Goal: Information Seeking & Learning: Find specific fact

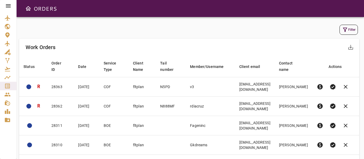
click at [348, 29] on button "Filter" at bounding box center [348, 30] width 18 height 10
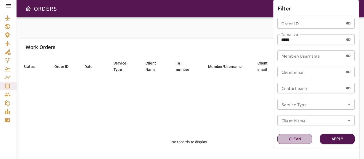
click at [293, 141] on button "Clean" at bounding box center [294, 139] width 35 height 10
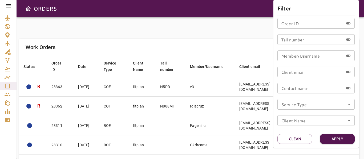
click at [348, 105] on icon "Open" at bounding box center [348, 104] width 3 height 1
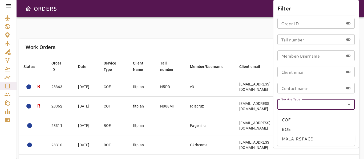
click at [285, 121] on li "COF" at bounding box center [315, 120] width 77 height 10
type input "***"
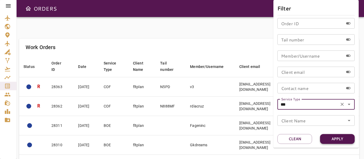
click at [333, 139] on button "Apply" at bounding box center [337, 139] width 35 height 10
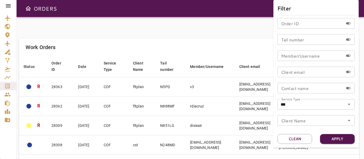
click at [164, 31] on div at bounding box center [182, 79] width 364 height 159
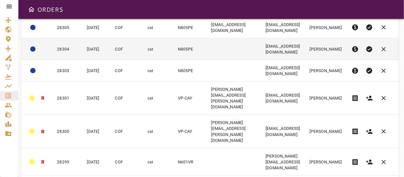
scroll to position [140, 0]
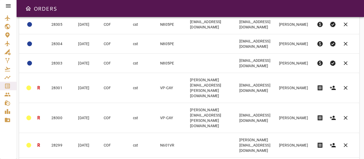
click at [278, 146] on body "ORDERS Filter Work Orders save_alt Status arrow_downward Order ID arrow_downwar…" at bounding box center [182, 79] width 364 height 159
click at [270, 149] on li "40" at bounding box center [276, 148] width 24 height 10
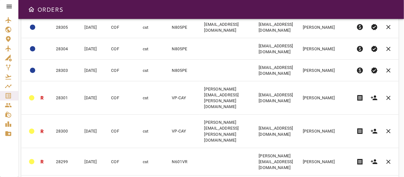
scroll to position [140, 0]
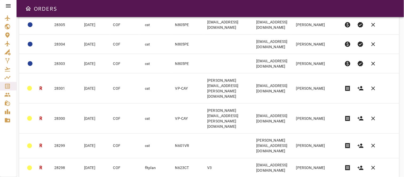
drag, startPoint x: 317, startPoint y: 0, endPoint x: 260, endPoint y: 11, distance: 57.3
click at [260, 11] on div "ORDERS" at bounding box center [210, 8] width 387 height 17
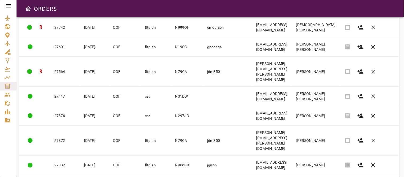
scroll to position [728, 0]
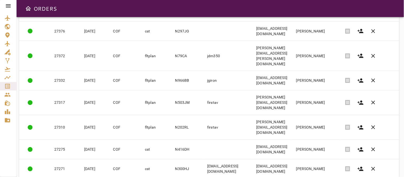
click at [2, 150] on div at bounding box center [8, 88] width 17 height 177
click at [1, 141] on div at bounding box center [8, 88] width 17 height 177
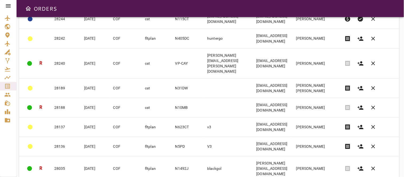
scroll to position [314, 0]
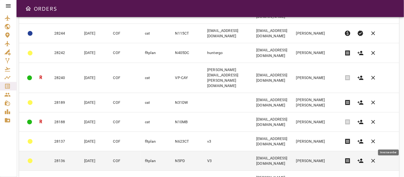
click at [351, 158] on span "receipt" at bounding box center [347, 161] width 6 height 6
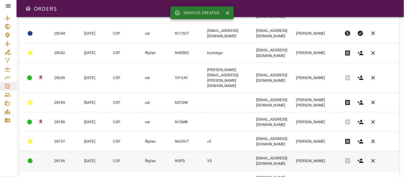
click at [220, 151] on td "V3" at bounding box center [227, 160] width 49 height 19
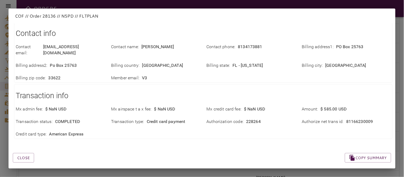
scroll to position [209, 0]
drag, startPoint x: 341, startPoint y: 115, endPoint x: 377, endPoint y: 115, distance: 36.5
click at [363, 118] on div "Authorize net trans id : 81166230009" at bounding box center [346, 121] width 89 height 6
copy div "81166230009"
click at [256, 139] on div "Close Copy summary" at bounding box center [195, 150] width 391 height 23
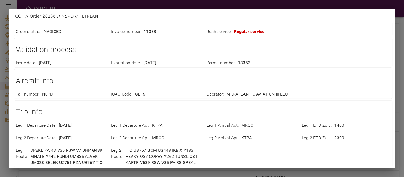
scroll to position [0, 0]
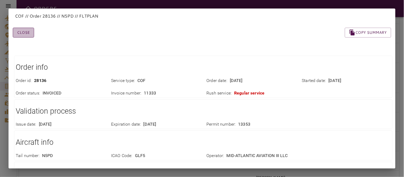
click at [26, 32] on button "Close" at bounding box center [23, 33] width 21 height 10
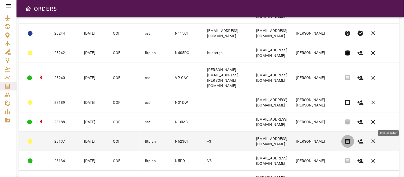
click at [351, 138] on span "receipt" at bounding box center [347, 141] width 6 height 6
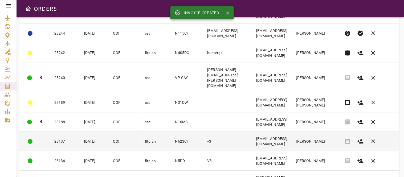
click at [213, 132] on td "v3" at bounding box center [227, 141] width 49 height 19
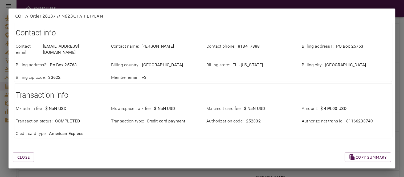
scroll to position [216, 0]
drag, startPoint x: 341, startPoint y: 115, endPoint x: 378, endPoint y: 114, distance: 37.0
click at [363, 118] on div "Authorize net trans id : 81166233749" at bounding box center [346, 121] width 89 height 6
copy div "81166233749"
drag, startPoint x: 233, startPoint y: 137, endPoint x: 230, endPoint y: 134, distance: 3.8
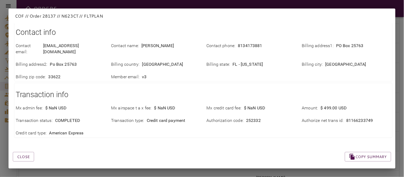
click at [233, 139] on div "Close Copy summary" at bounding box center [195, 150] width 391 height 23
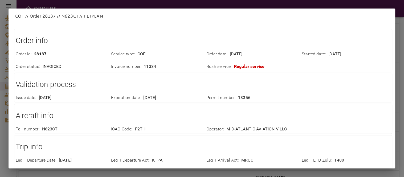
scroll to position [0, 0]
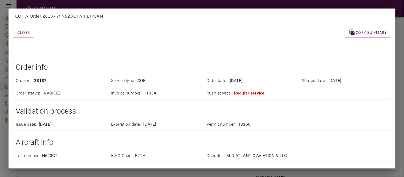
drag, startPoint x: 134, startPoint y: 54, endPoint x: 122, endPoint y: 54, distance: 11.5
click at [24, 35] on button "Close" at bounding box center [23, 33] width 21 height 10
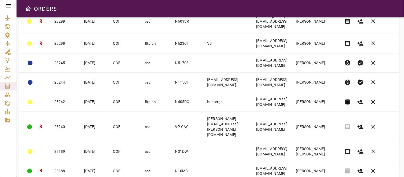
scroll to position [255, 0]
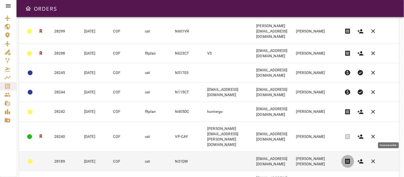
click at [351, 158] on span "receipt" at bounding box center [347, 161] width 6 height 6
click at [141, 152] on td "cst" at bounding box center [156, 161] width 30 height 19
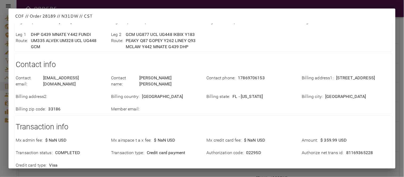
scroll to position [209, 0]
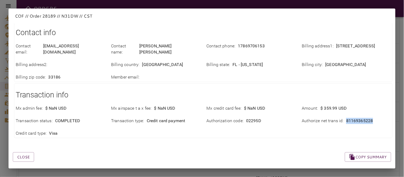
drag, startPoint x: 341, startPoint y: 115, endPoint x: 379, endPoint y: 116, distance: 38.1
click at [363, 118] on div "Authorize net trans id : 81169365228" at bounding box center [346, 121] width 89 height 6
copy div "81169365228"
click at [188, 148] on div "Close Copy summary" at bounding box center [195, 150] width 391 height 23
click at [20, 152] on button "Close" at bounding box center [23, 157] width 21 height 10
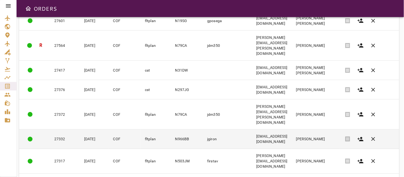
scroll to position [728, 0]
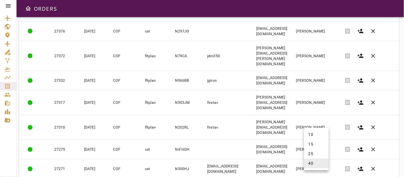
click at [318, 159] on body "ORDERS Filter Work Orders save_alt Status arrow_downward Order ID arrow_downwar…" at bounding box center [202, 88] width 404 height 177
click at [314, 154] on li "25" at bounding box center [316, 154] width 24 height 10
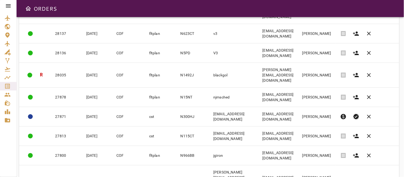
scroll to position [425, 0]
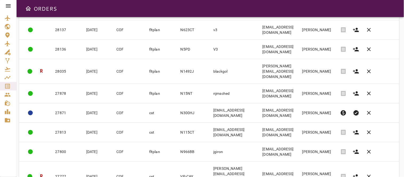
click at [318, 159] on body "ORDERS Filter Work Orders save_alt Status arrow_downward Order ID arrow_downwar…" at bounding box center [202, 88] width 404 height 177
click at [312, 145] on li "15" at bounding box center [316, 147] width 24 height 10
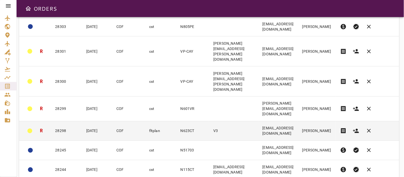
scroll to position [220, 0]
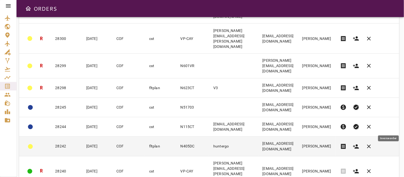
click at [346, 143] on span "receipt" at bounding box center [343, 146] width 6 height 6
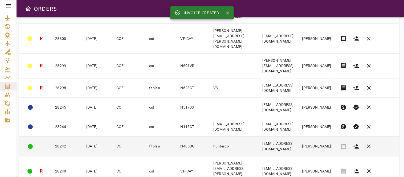
click at [298, 137] on td "[EMAIL_ADDRESS][DOMAIN_NAME]" at bounding box center [278, 146] width 40 height 19
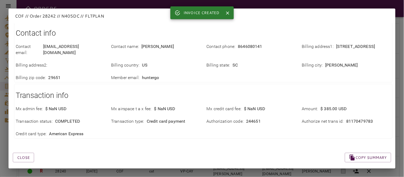
scroll to position [203, 0]
drag, startPoint x: 341, startPoint y: 115, endPoint x: 377, endPoint y: 115, distance: 35.7
click at [363, 118] on div "Authorize net trans id : 81170479783" at bounding box center [346, 121] width 89 height 6
copy p "81170479783"
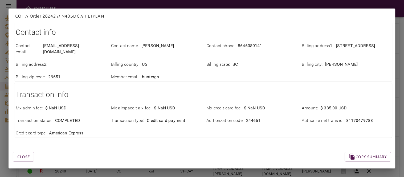
click at [215, 147] on div "Close Copy summary" at bounding box center [195, 150] width 391 height 23
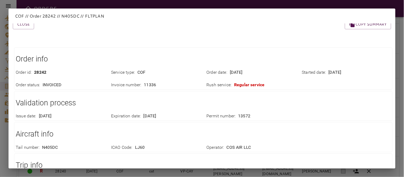
scroll to position [0, 0]
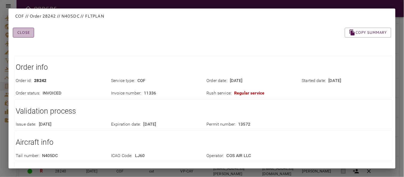
click at [29, 33] on button "Close" at bounding box center [23, 33] width 21 height 10
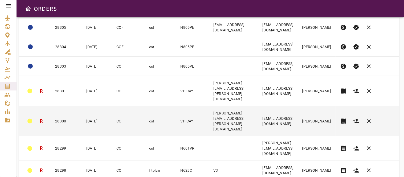
scroll to position [148, 0]
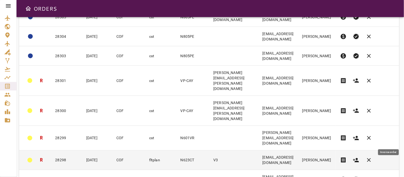
click at [346, 157] on span "receipt" at bounding box center [343, 160] width 6 height 6
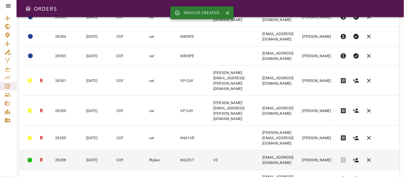
click at [219, 151] on td "V3" at bounding box center [233, 160] width 49 height 19
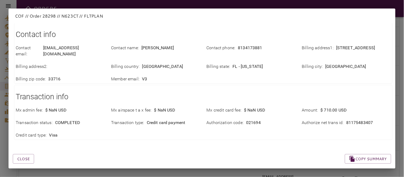
scroll to position [216, 0]
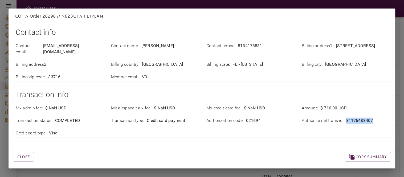
drag, startPoint x: 342, startPoint y: 115, endPoint x: 374, endPoint y: 114, distance: 32.3
click at [363, 118] on div "Authorize net trans id : 81175483407" at bounding box center [346, 121] width 89 height 6
copy p "81175483407"
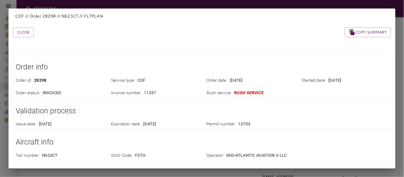
scroll to position [0, 0]
click at [181, 75] on div "Service type : COF" at bounding box center [152, 77] width 95 height 13
click at [28, 31] on button "Close" at bounding box center [23, 33] width 21 height 10
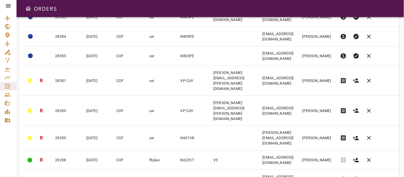
scroll to position [118, 0]
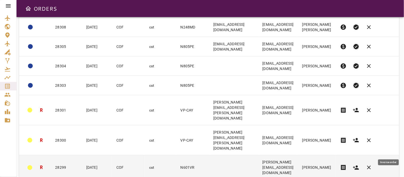
click at [346, 159] on span "receipt" at bounding box center [343, 168] width 6 height 6
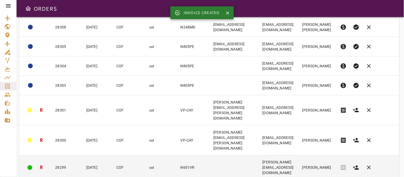
click at [209, 155] on td at bounding box center [233, 167] width 49 height 25
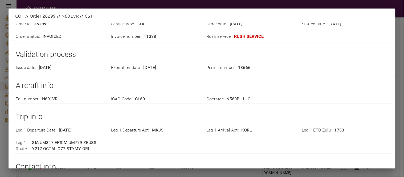
scroll to position [0, 0]
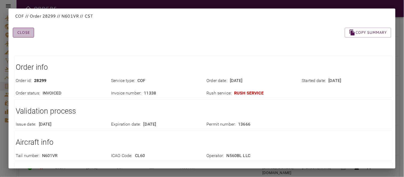
drag, startPoint x: 22, startPoint y: 33, endPoint x: 83, endPoint y: 60, distance: 66.8
click at [22, 33] on button "Close" at bounding box center [23, 33] width 21 height 10
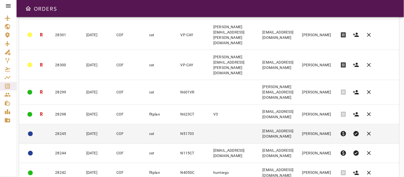
scroll to position [220, 0]
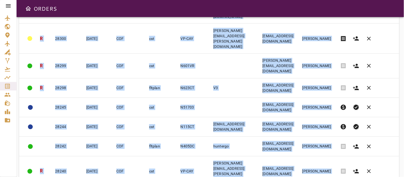
drag, startPoint x: 223, startPoint y: 157, endPoint x: 273, endPoint y: 156, distance: 50.1
click at [273, 156] on div "Work Orders save_alt Status arrow_downward Order ID arrow_downward Date arrow_d…" at bounding box center [209, 10] width 380 height 382
click at [359, 63] on icon "button" at bounding box center [356, 66] width 6 height 6
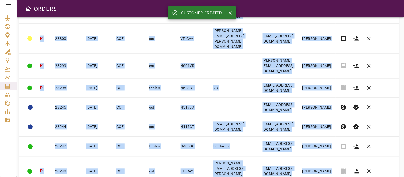
scroll to position [0, 0]
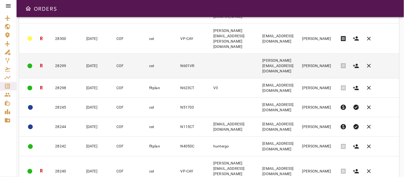
click at [229, 54] on td at bounding box center [233, 66] width 49 height 25
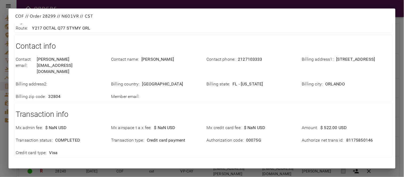
scroll to position [191, 0]
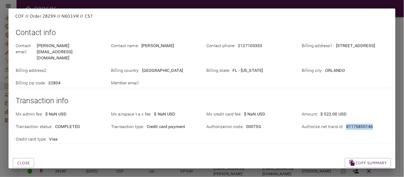
drag, startPoint x: 342, startPoint y: 114, endPoint x: 374, endPoint y: 113, distance: 32.2
click at [363, 124] on div "Authorize net trans id : 81175850146" at bounding box center [346, 127] width 89 height 6
copy p "81175850146"
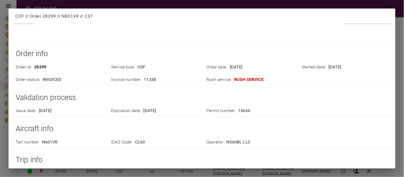
click at [318, 103] on div "Issue date : [DATE] Expiration date : [DATE] Permit number : 13666" at bounding box center [199, 107] width 381 height 13
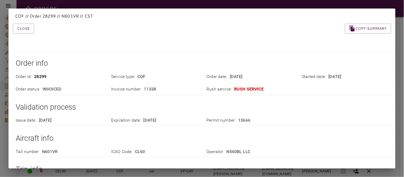
scroll to position [0, 0]
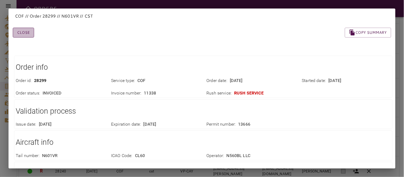
click at [33, 32] on button "Close" at bounding box center [23, 33] width 21 height 10
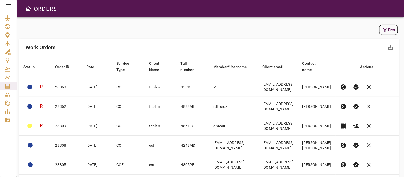
click at [363, 31] on icon "button" at bounding box center [385, 30] width 6 height 6
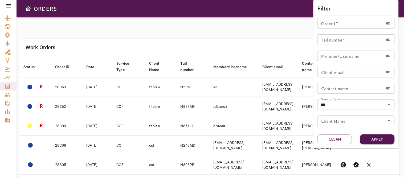
click at [203, 33] on div at bounding box center [202, 88] width 404 height 177
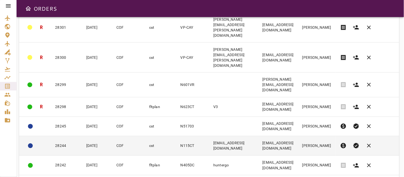
scroll to position [220, 0]
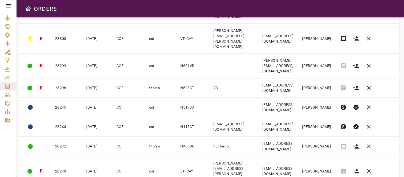
click at [321, 159] on body "ORDERS Filter Work Orders save_alt Status arrow_downward Order ID arrow_downwar…" at bounding box center [202, 88] width 404 height 177
click at [312, 137] on li "10" at bounding box center [316, 137] width 24 height 10
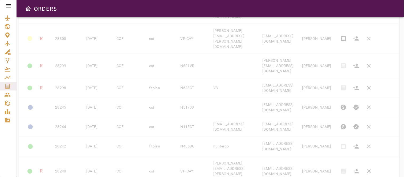
type input "**"
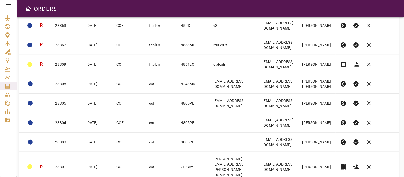
scroll to position [121, 0]
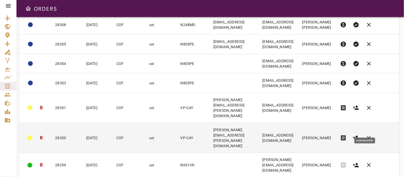
click at [346, 135] on span "receipt" at bounding box center [343, 138] width 6 height 6
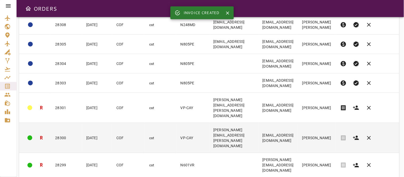
click at [286, 129] on td "[EMAIL_ADDRESS][DOMAIN_NAME]" at bounding box center [278, 138] width 40 height 30
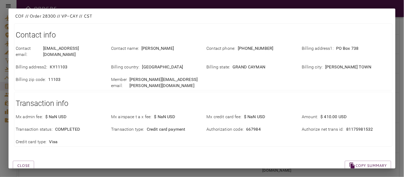
scroll to position [209, 0]
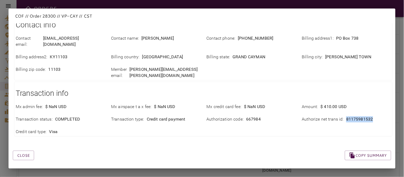
drag, startPoint x: 342, startPoint y: 116, endPoint x: 374, endPoint y: 116, distance: 32.2
click at [363, 116] on div "Authorize net trans id : 81175981532" at bounding box center [346, 119] width 89 height 6
copy p "81175981532"
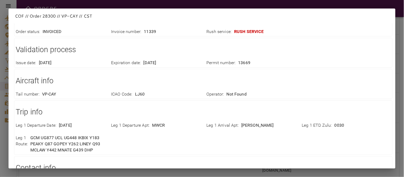
scroll to position [0, 0]
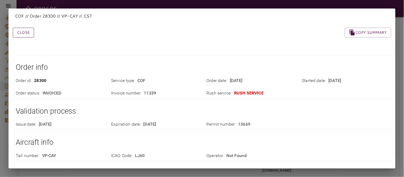
click at [24, 34] on button "Close" at bounding box center [23, 33] width 21 height 10
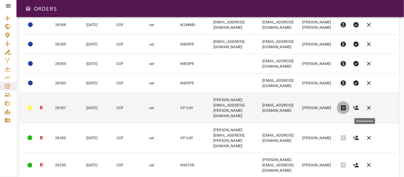
click at [346, 106] on span "receipt" at bounding box center [343, 108] width 6 height 6
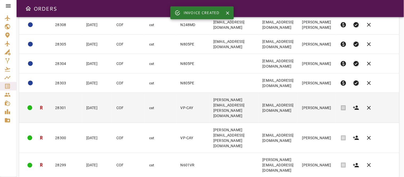
click at [232, 112] on td "[PERSON_NAME][EMAIL_ADDRESS][PERSON_NAME][DOMAIN_NAME]" at bounding box center [233, 108] width 49 height 30
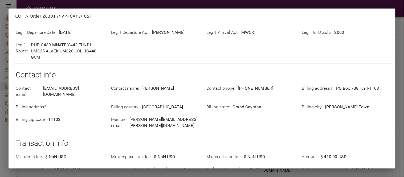
scroll to position [203, 0]
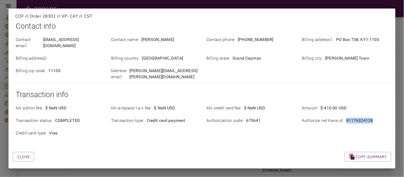
drag, startPoint x: 342, startPoint y: 115, endPoint x: 381, endPoint y: 114, distance: 39.1
click at [363, 118] on div "Authorize net trans id : 81176324128" at bounding box center [346, 121] width 89 height 6
copy p "81176324128"
click at [257, 145] on div "Close Copy summary" at bounding box center [195, 150] width 391 height 23
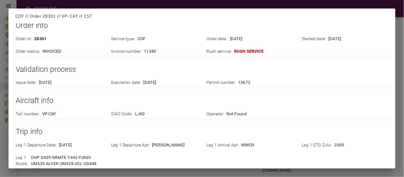
scroll to position [0, 0]
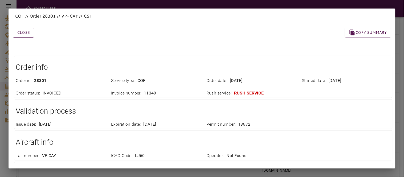
click at [19, 30] on button "Close" at bounding box center [23, 33] width 21 height 10
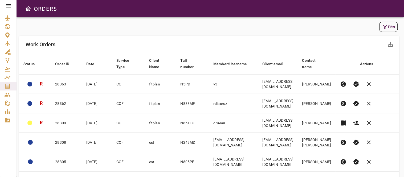
scroll to position [2, 0]
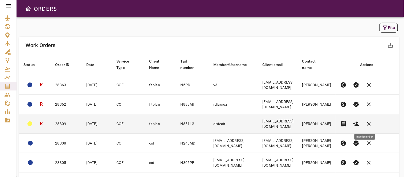
click at [346, 122] on span "receipt" at bounding box center [343, 124] width 6 height 6
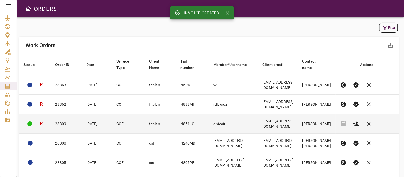
click at [242, 123] on td "dixieair" at bounding box center [233, 123] width 49 height 19
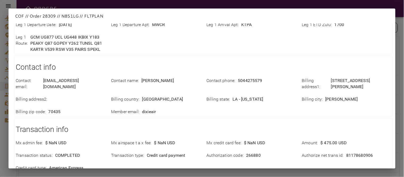
scroll to position [197, 0]
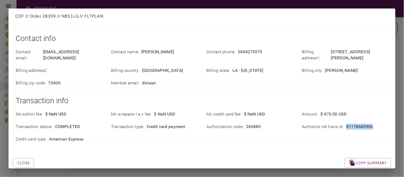
drag, startPoint x: 341, startPoint y: 115, endPoint x: 377, endPoint y: 114, distance: 35.9
click at [363, 124] on div "Authorize net trans id : 81178680906" at bounding box center [346, 127] width 89 height 6
copy p "81178680906"
click at [196, 126] on div "Mx admin fee : $ NaN USD Mx airspace t a x fee : $ NaN USD Mx credit card fee :…" at bounding box center [199, 124] width 381 height 38
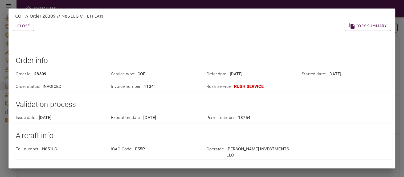
scroll to position [0, 0]
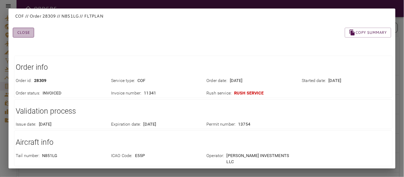
click at [20, 35] on button "Close" at bounding box center [23, 33] width 21 height 10
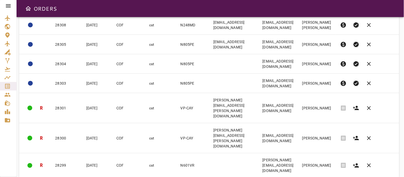
scroll to position [121, 0]
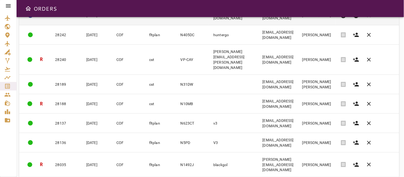
scroll to position [128, 0]
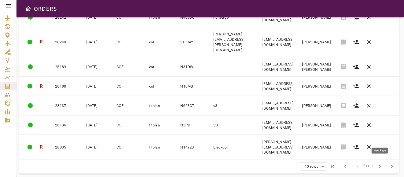
click at [363, 159] on button "chevron_right" at bounding box center [380, 166] width 13 height 13
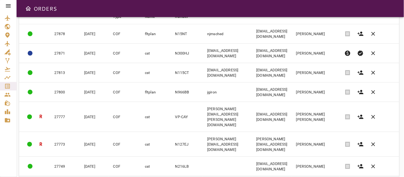
scroll to position [123, 0]
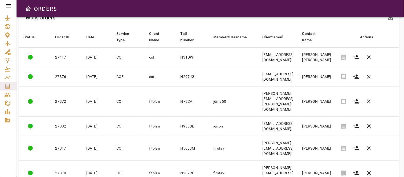
scroll to position [121, 0]
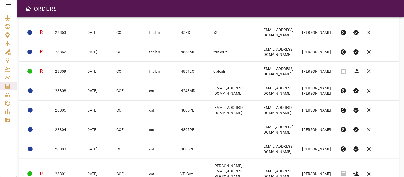
scroll to position [0, 0]
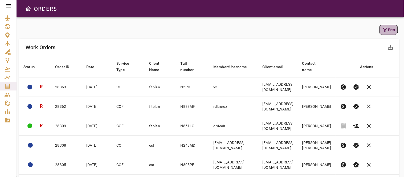
click at [363, 27] on button "Filter" at bounding box center [388, 30] width 18 height 10
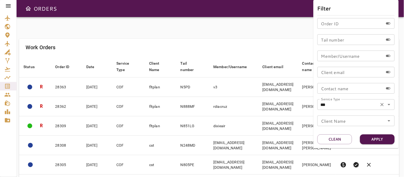
click at [363, 105] on icon "Open" at bounding box center [389, 104] width 6 height 6
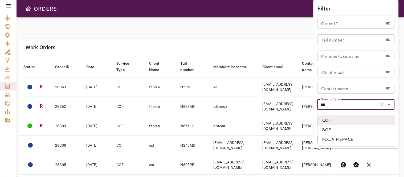
click at [325, 129] on li "BOE" at bounding box center [356, 130] width 77 height 10
type input "***"
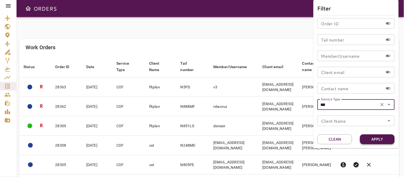
click at [363, 139] on button "Apply" at bounding box center [377, 139] width 35 height 10
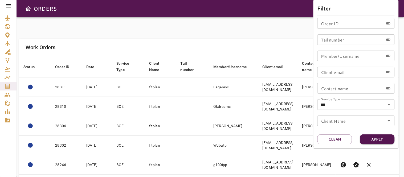
click at [241, 39] on div at bounding box center [202, 88] width 404 height 177
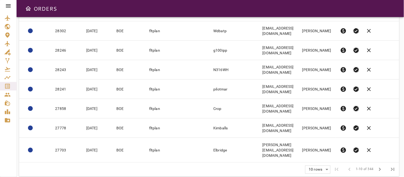
scroll to position [115, 0]
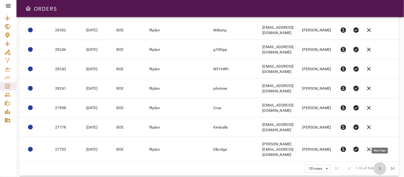
click at [363, 159] on span "chevron_right" at bounding box center [380, 169] width 6 height 6
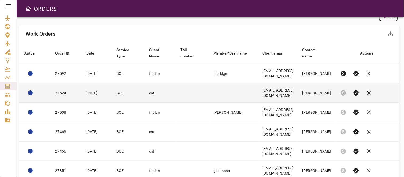
scroll to position [0, 0]
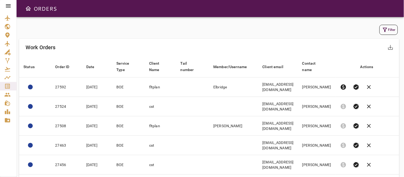
click at [27, 10] on icon "Open drawer" at bounding box center [28, 8] width 5 height 5
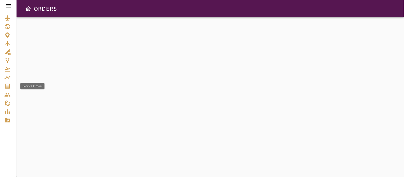
click at [6, 85] on icon "Service Orders" at bounding box center [7, 86] width 6 height 6
